Goal: Task Accomplishment & Management: Manage account settings

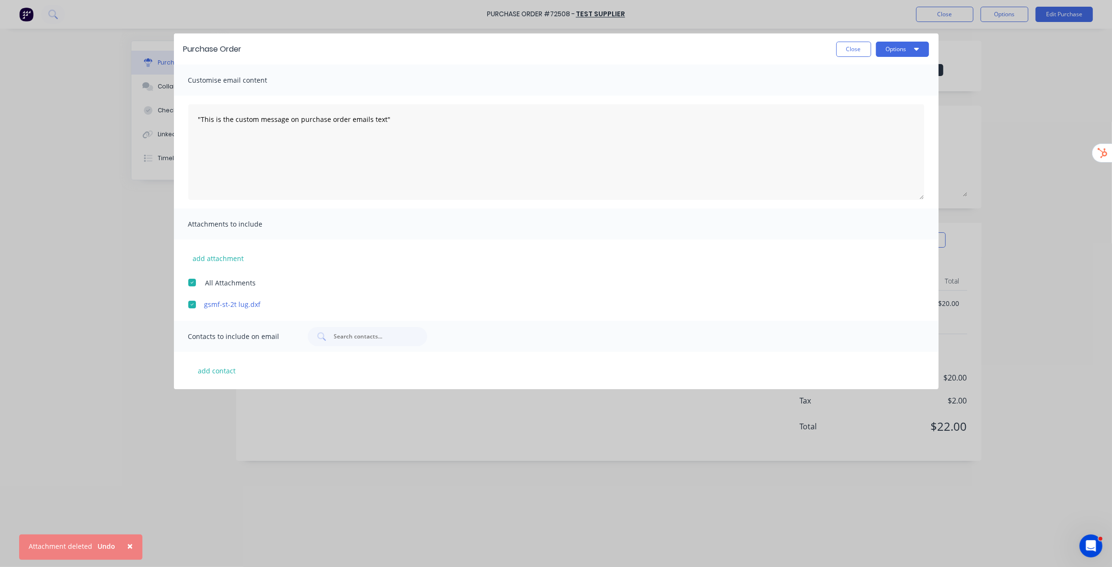
click at [861, 57] on div "Purchase Order Close Options" at bounding box center [556, 48] width 765 height 31
click at [867, 47] on button "Close" at bounding box center [854, 49] width 35 height 15
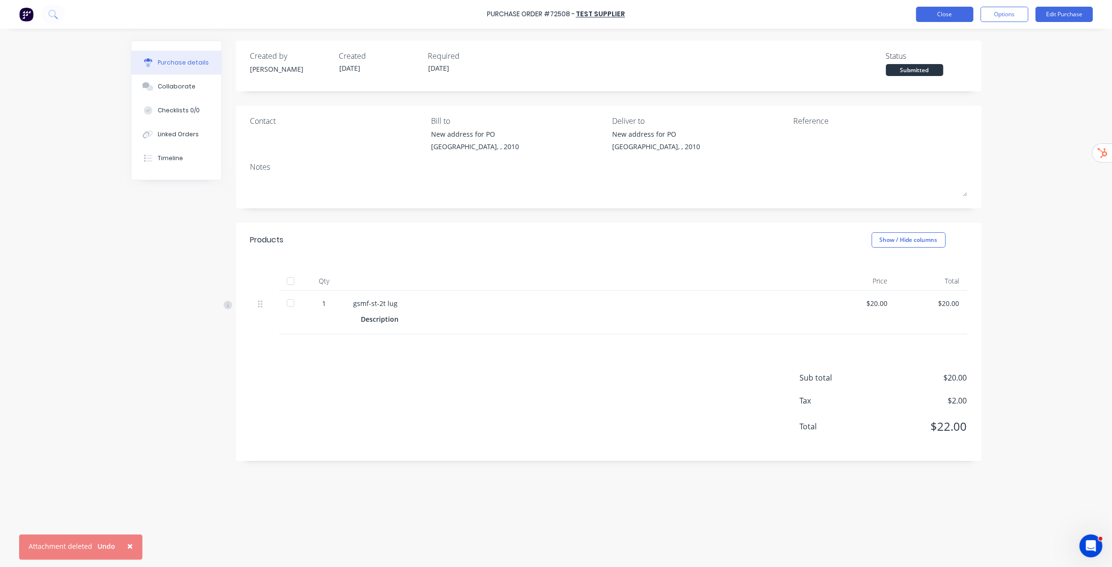
click at [946, 19] on button "Close" at bounding box center [944, 14] width 57 height 15
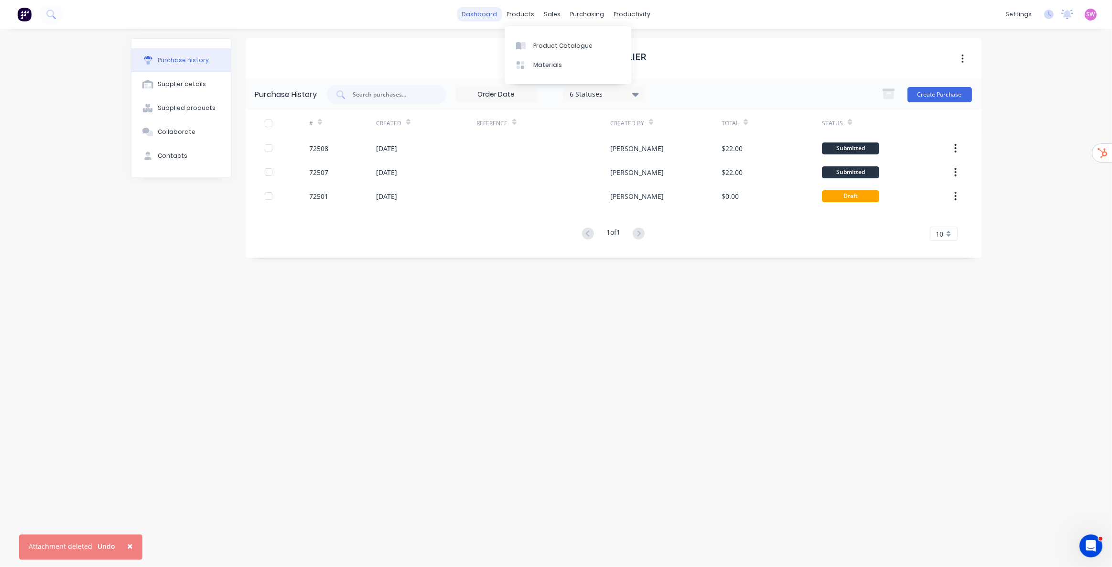
click at [481, 10] on link "dashboard" at bounding box center [479, 14] width 45 height 14
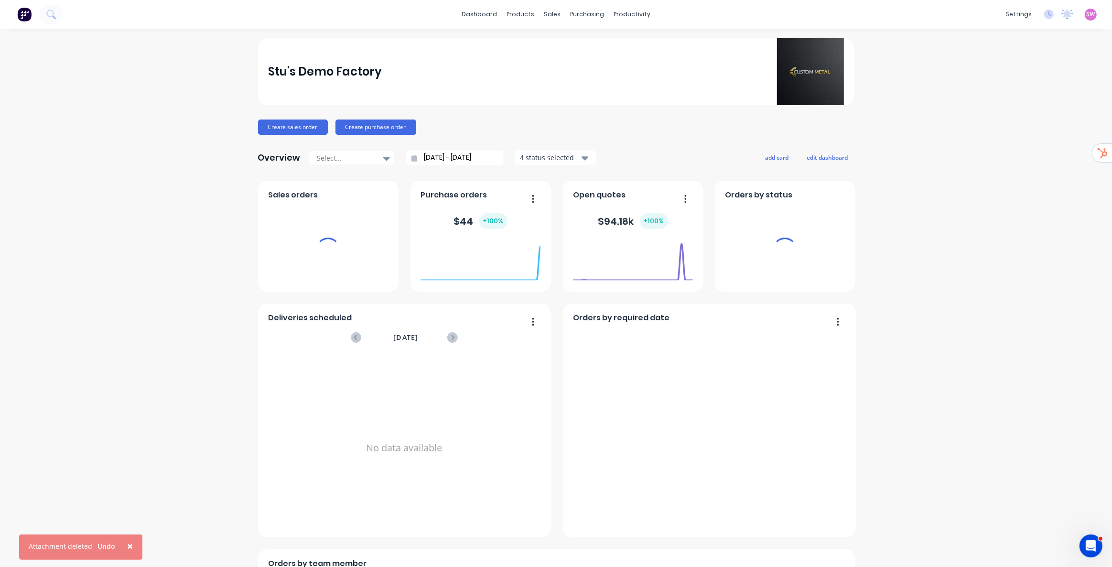
click at [1087, 22] on div "dashboard products sales purchasing productivity dashboard products Product Cat…" at bounding box center [556, 14] width 1112 height 29
click at [1087, 16] on span "SW" at bounding box center [1091, 14] width 9 height 9
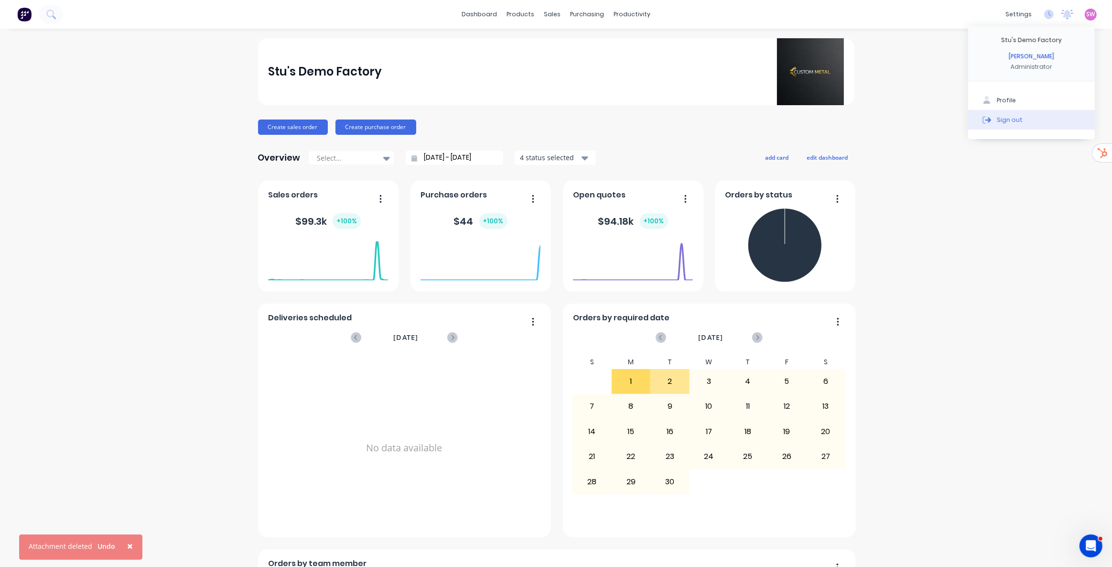
click at [1011, 116] on div "Sign out" at bounding box center [1010, 119] width 26 height 9
